Goal: Task Accomplishment & Management: Manage account settings

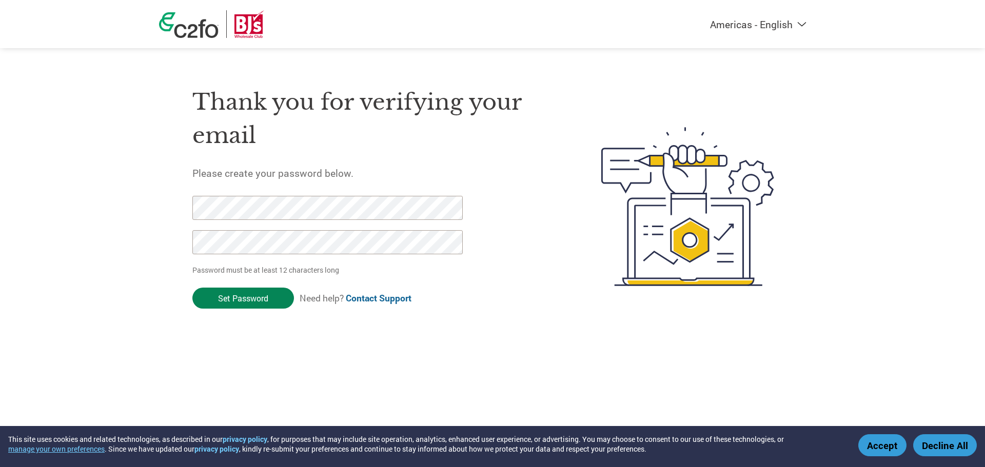
click at [239, 302] on input "Set Password" at bounding box center [243, 298] width 102 height 21
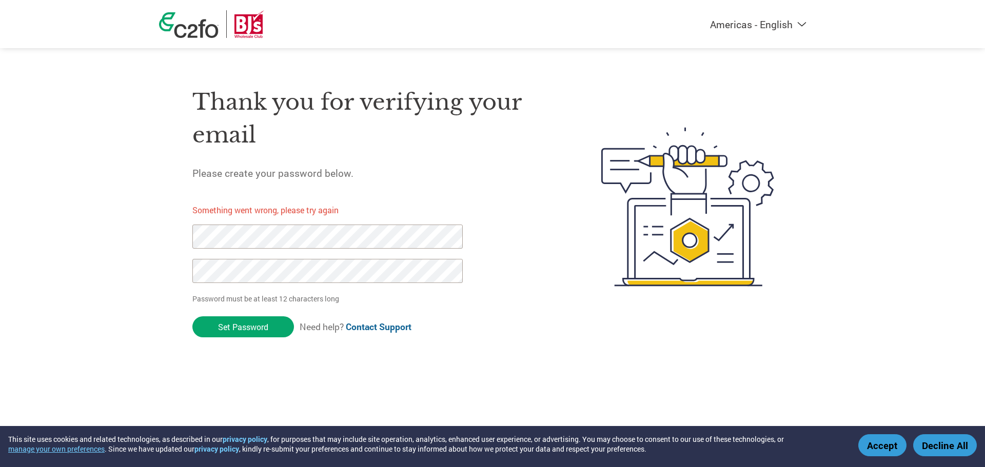
click at [190, 34] on img at bounding box center [188, 25] width 59 height 26
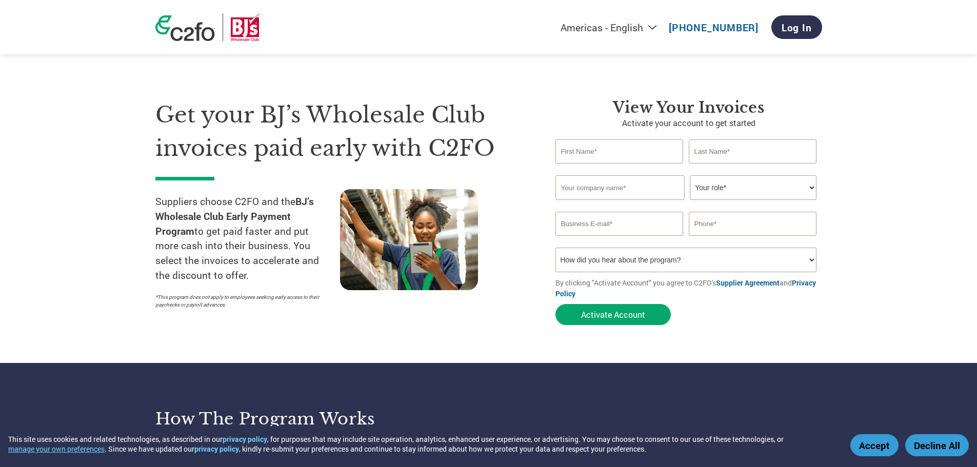
click at [898, 199] on section "Get your BJ’s Wholesale Club invoices paid early with C2FO Suppliers choose C2F…" at bounding box center [488, 202] width 977 height 322
click at [796, 25] on link "Log In" at bounding box center [796, 27] width 51 height 24
